Goal: Transaction & Acquisition: Purchase product/service

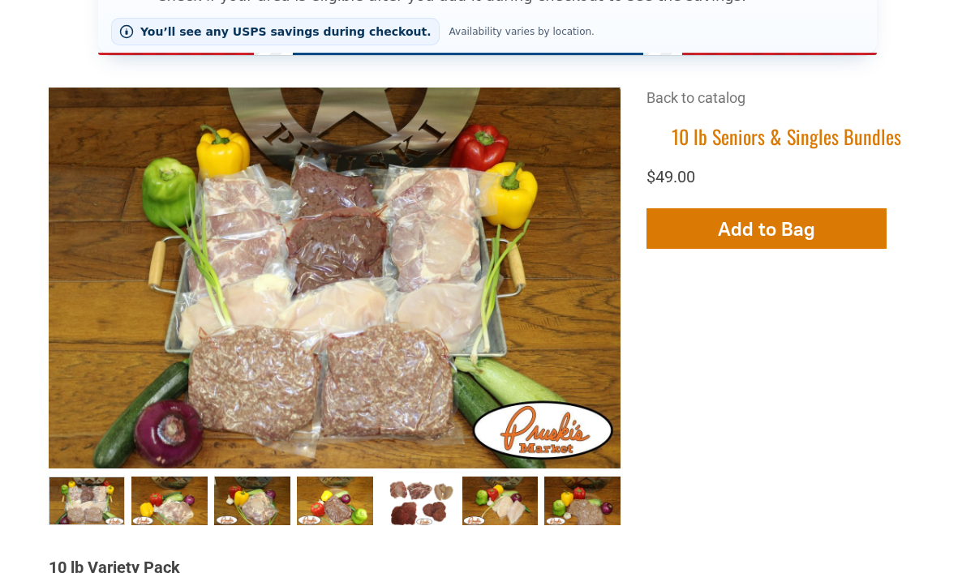
scroll to position [431, 0]
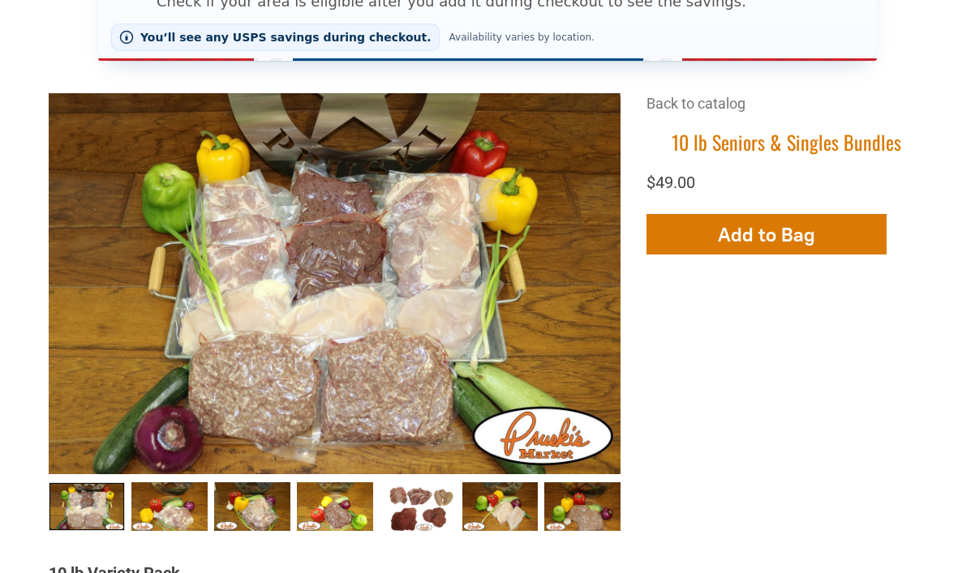
click at [89, 508] on link "10 lb Seniors &amp; Singles Bundles 0" at bounding box center [87, 506] width 76 height 49
click at [160, 509] on link "Seniors &amp; Singles Bundles002 1" at bounding box center [169, 506] width 76 height 49
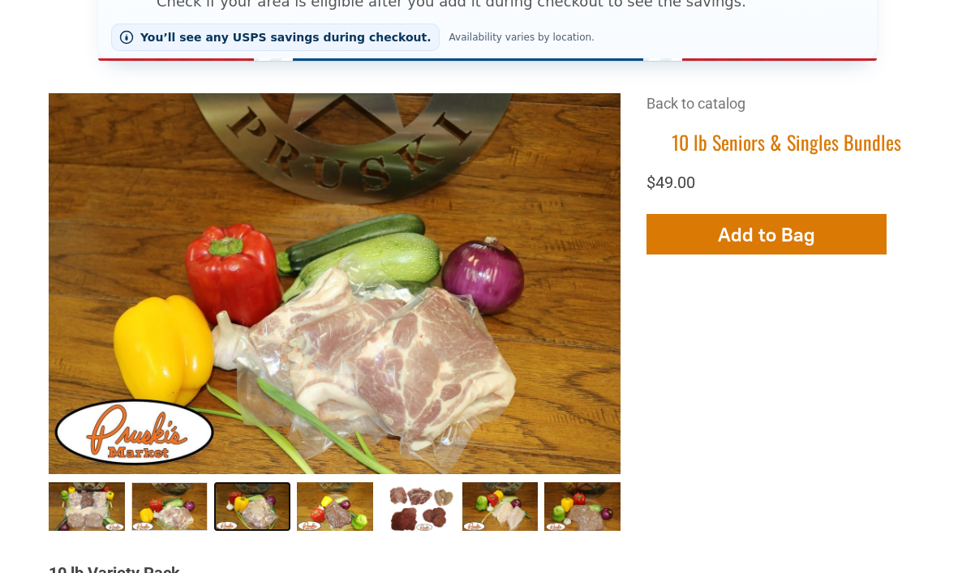
click at [252, 501] on link "Seniors &amp; Singles Bundles003 2" at bounding box center [252, 506] width 76 height 49
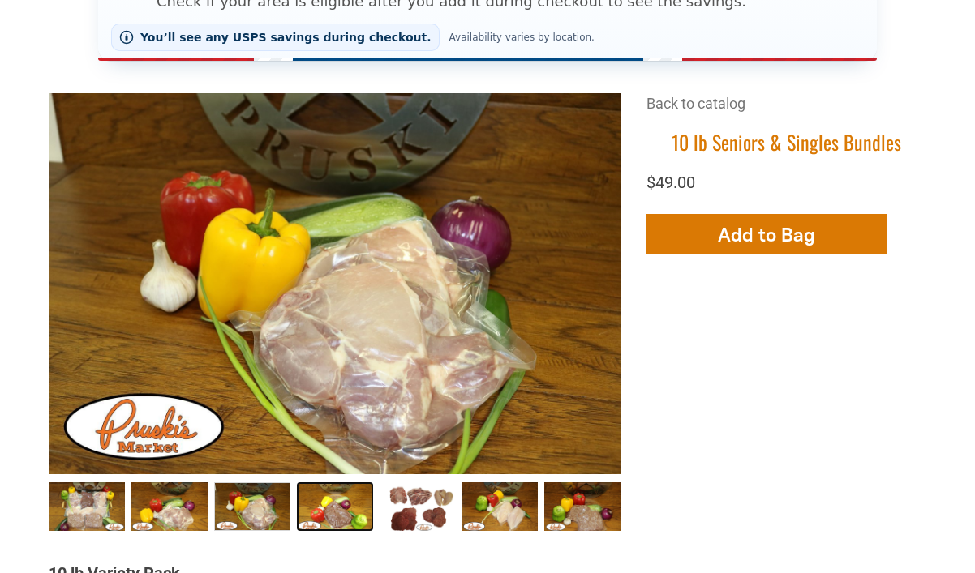
click at [345, 510] on link "Seniors &amp; Singles Bundles004 3" at bounding box center [335, 506] width 76 height 49
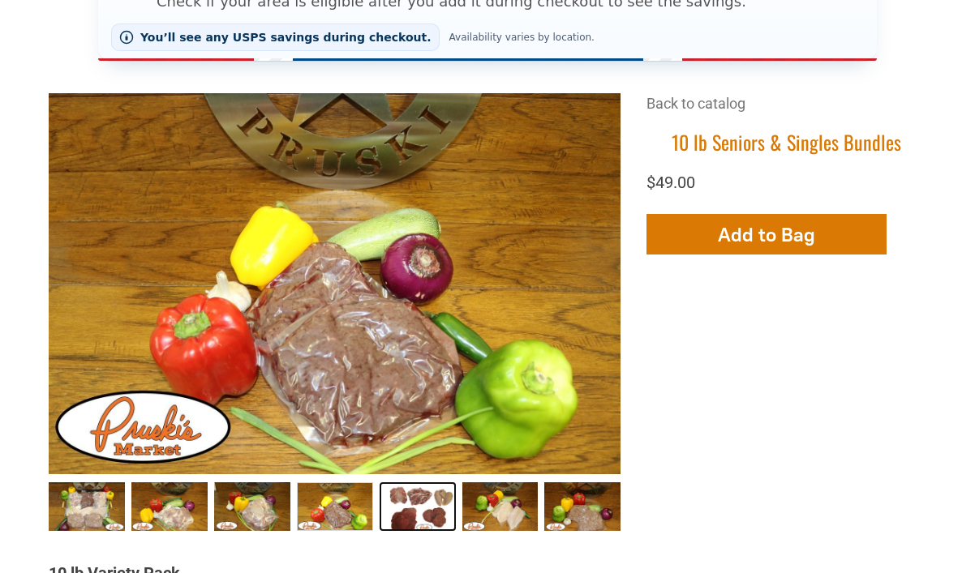
click at [418, 504] on link "Seniors &amp; Singles Bundles005 4" at bounding box center [417, 506] width 76 height 49
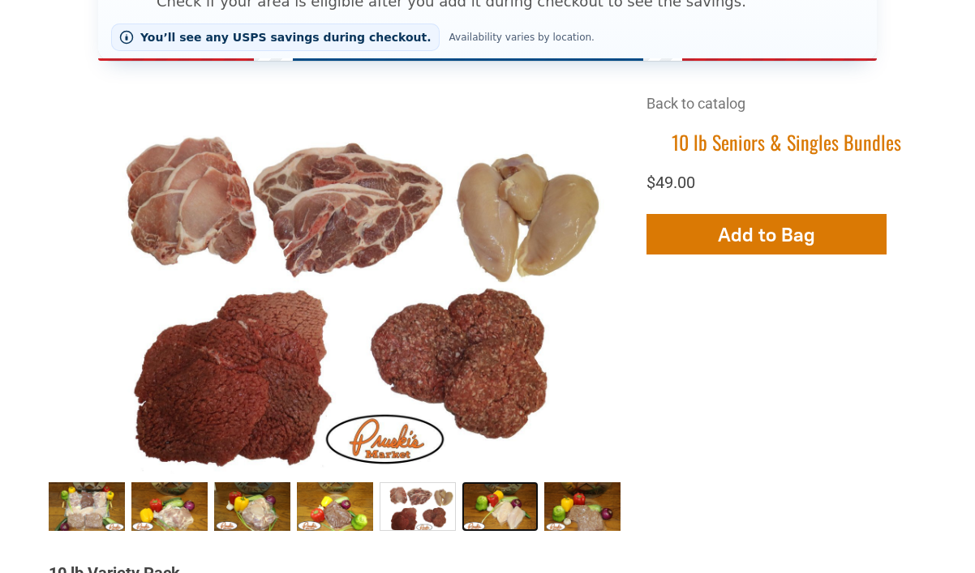
click at [492, 508] on link "Seniors &amp; Singles Bundles006 5" at bounding box center [500, 506] width 76 height 49
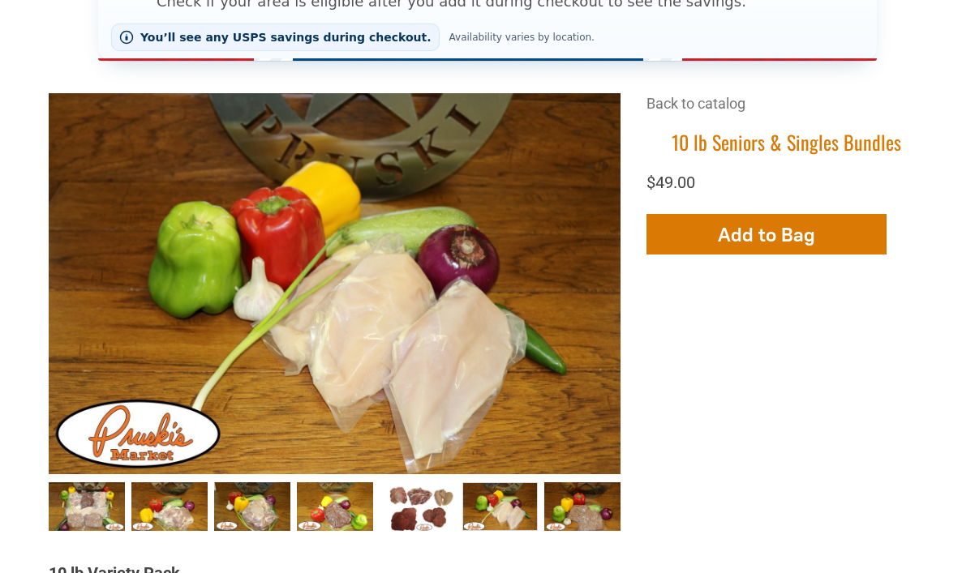
click at [539, 507] on div "+2" at bounding box center [500, 509] width 83 height 55
click at [706, 105] on link "Back to catalog" at bounding box center [695, 103] width 99 height 17
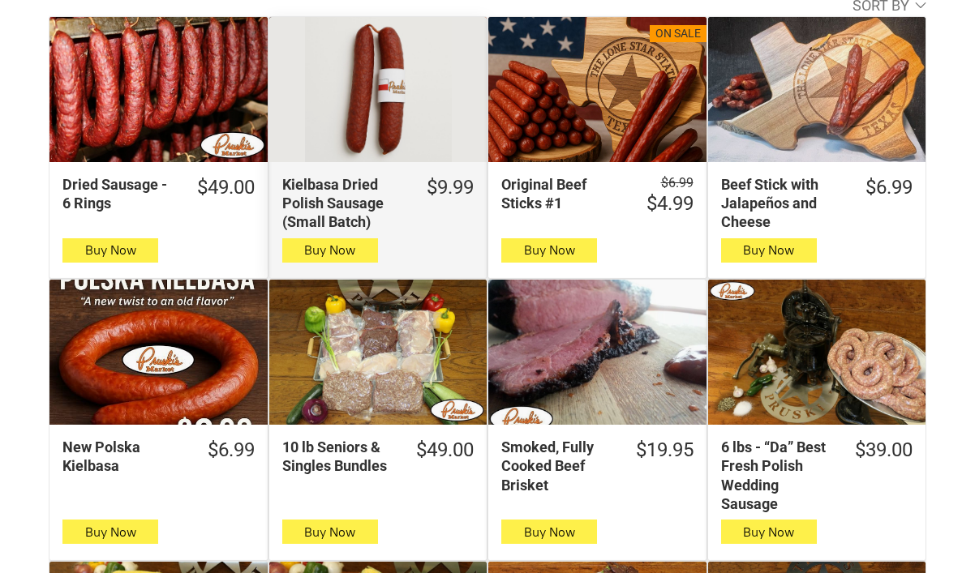
scroll to position [664, 0]
